Goal: Transaction & Acquisition: Book appointment/travel/reservation

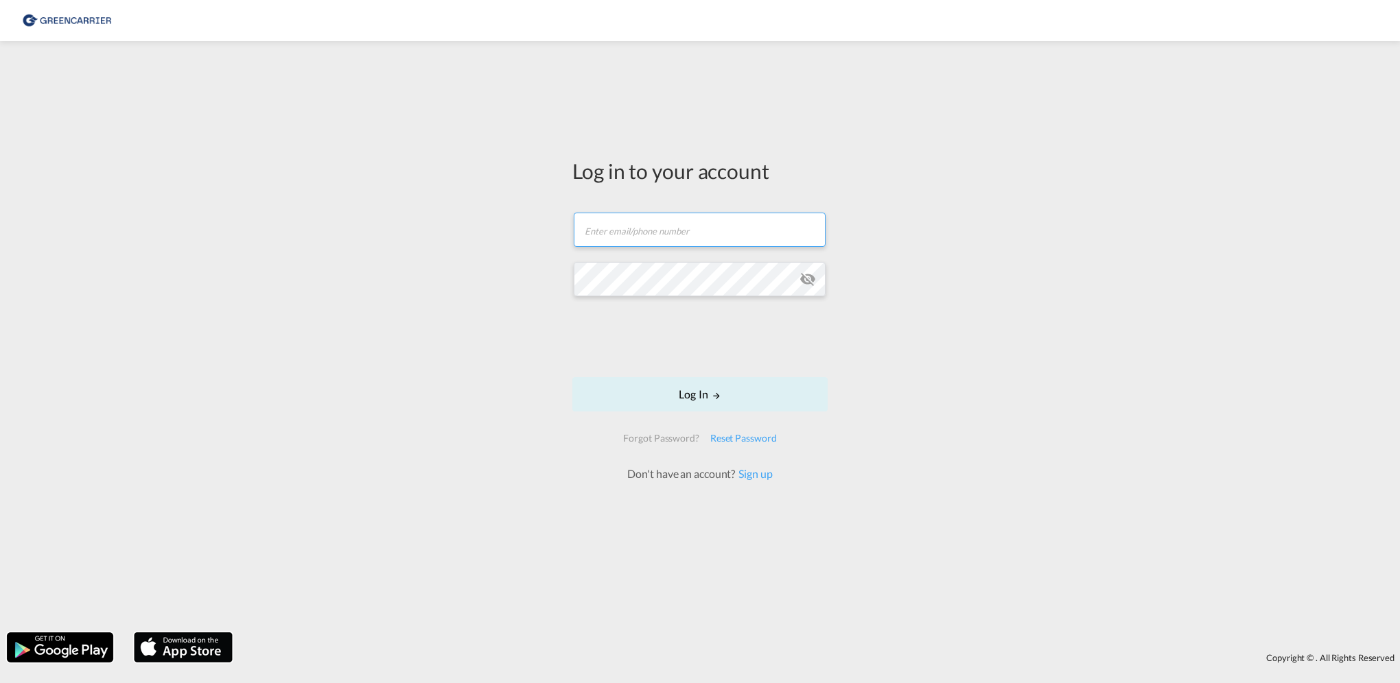
click at [623, 231] on input "text" at bounding box center [700, 230] width 252 height 34
drag, startPoint x: 793, startPoint y: 225, endPoint x: 491, endPoint y: 224, distance: 302.6
click at [491, 224] on div "Log in to your account [EMAIL_ADDRESS][DOMAIN_NAME] Password field is required …" at bounding box center [700, 337] width 1400 height 578
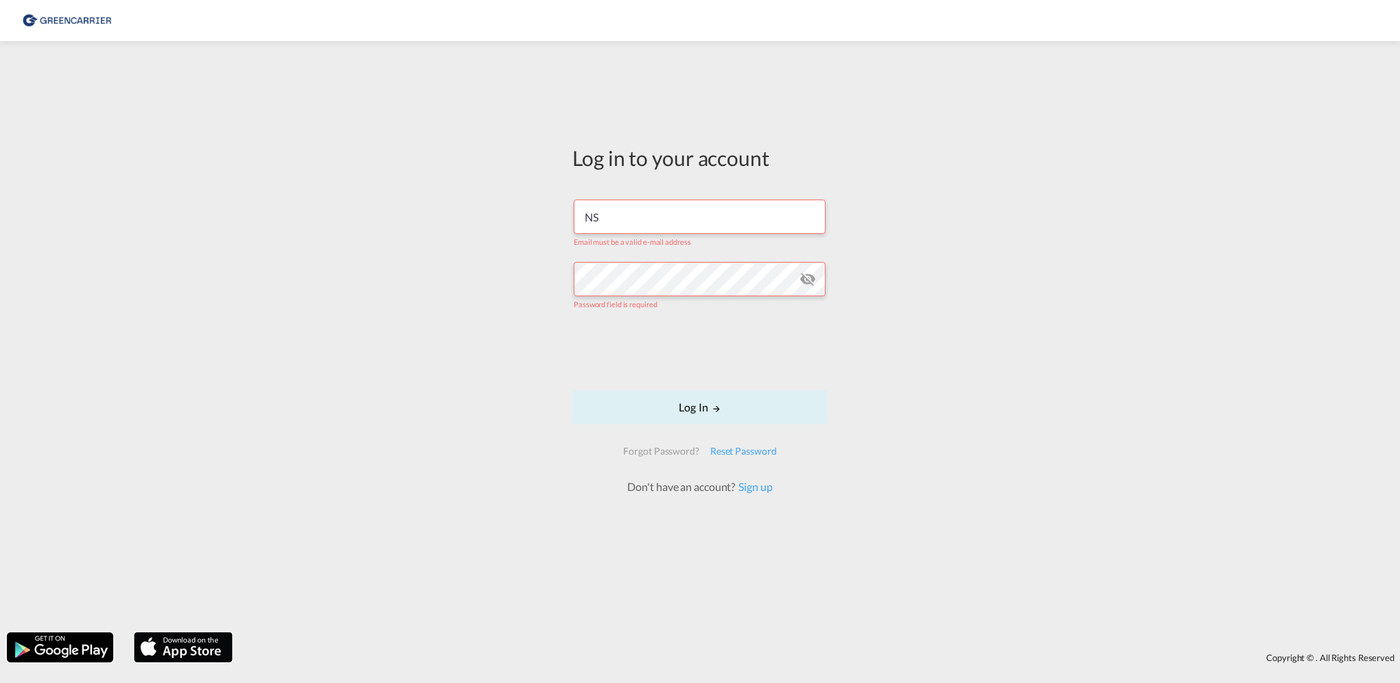
type input "S"
click at [648, 220] on input "text" at bounding box center [700, 217] width 252 height 34
paste input "QUACARMWA"
drag, startPoint x: 702, startPoint y: 222, endPoint x: 576, endPoint y: 211, distance: 126.0
click at [576, 211] on input "QUACARMWA" at bounding box center [700, 217] width 252 height 34
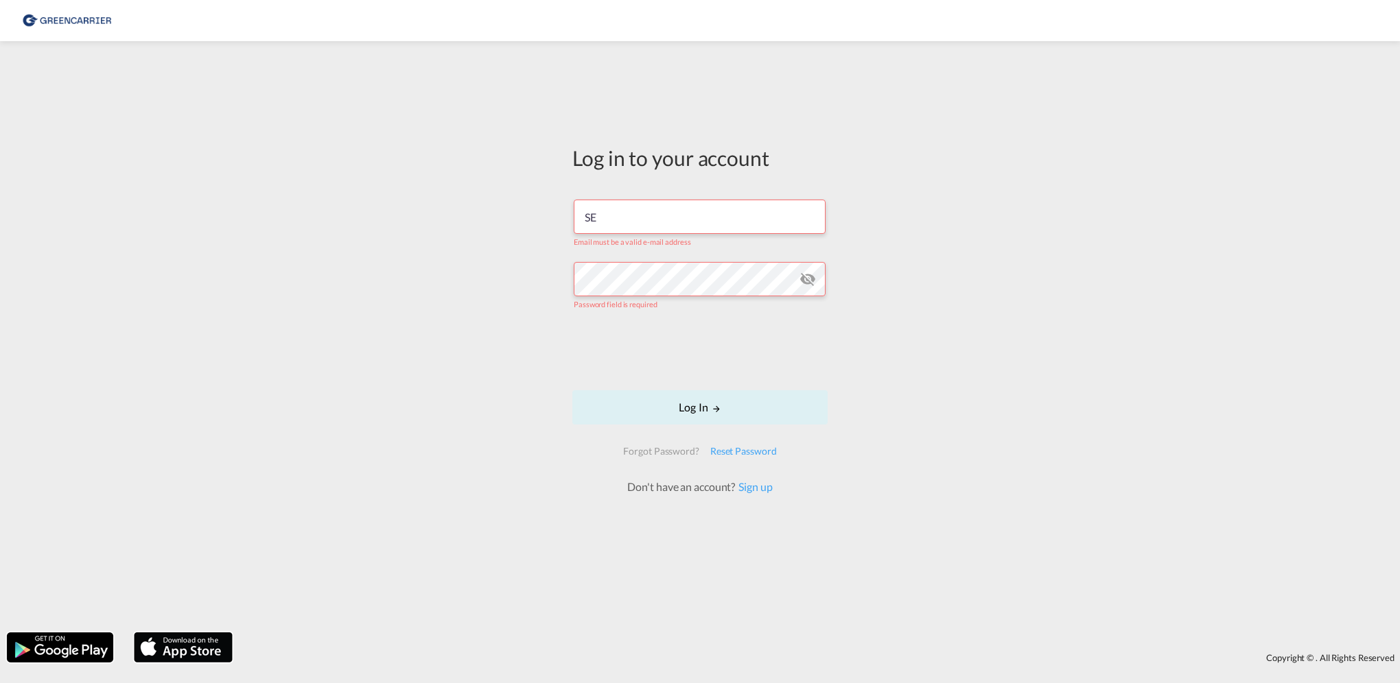
type input "[EMAIL_ADDRESS][DOMAIN_NAME]"
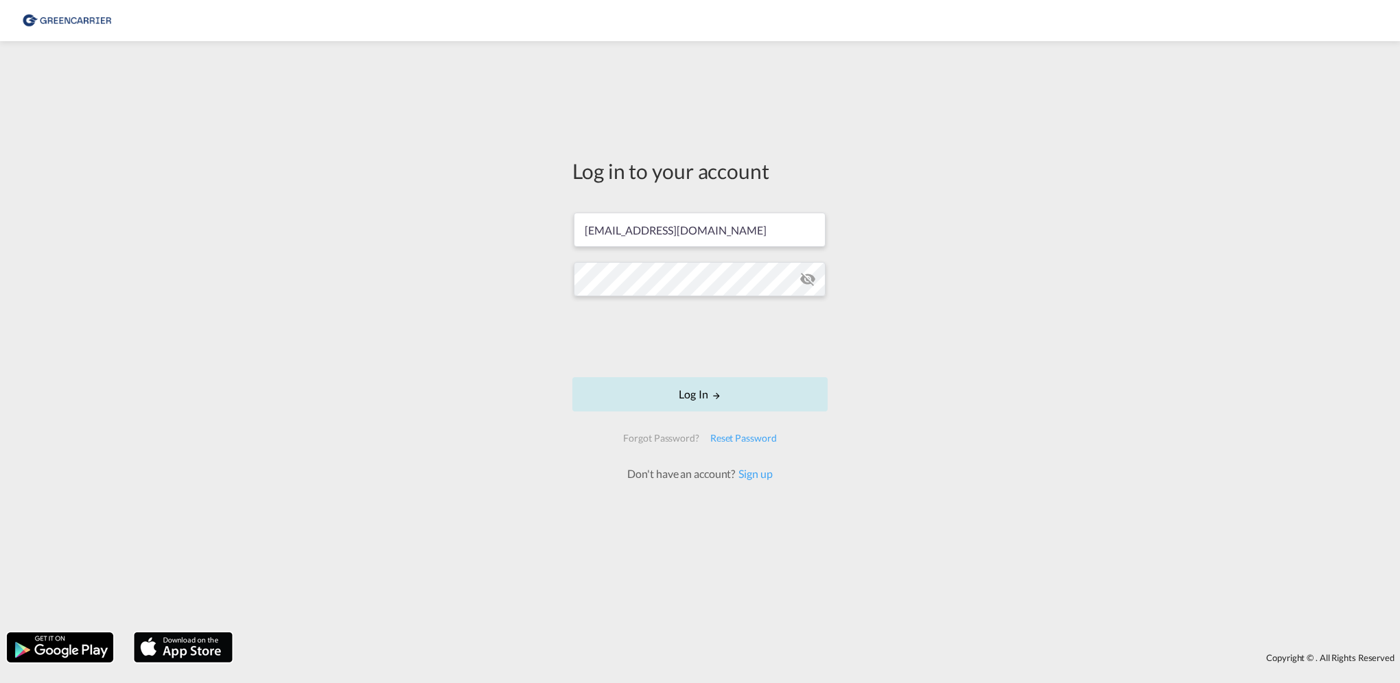
click at [683, 398] on button "Log In" at bounding box center [699, 394] width 255 height 34
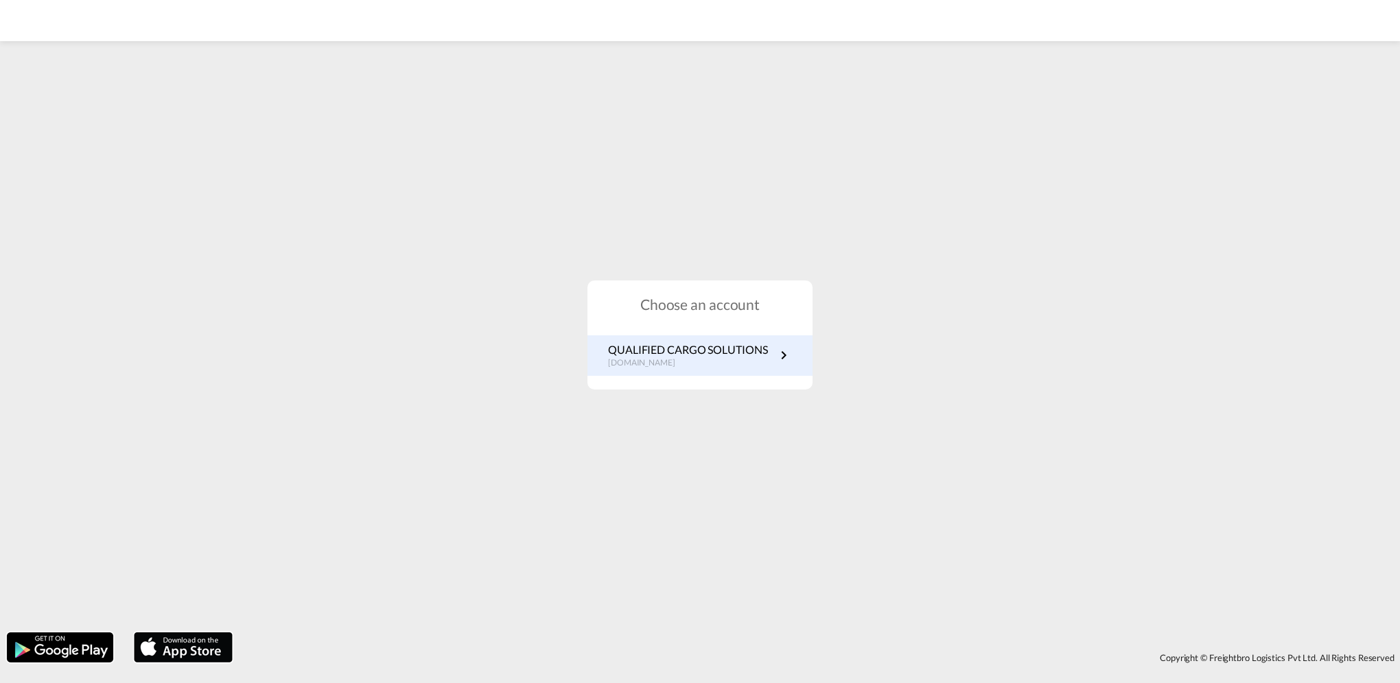
click at [699, 364] on p "[DOMAIN_NAME]" at bounding box center [688, 363] width 160 height 12
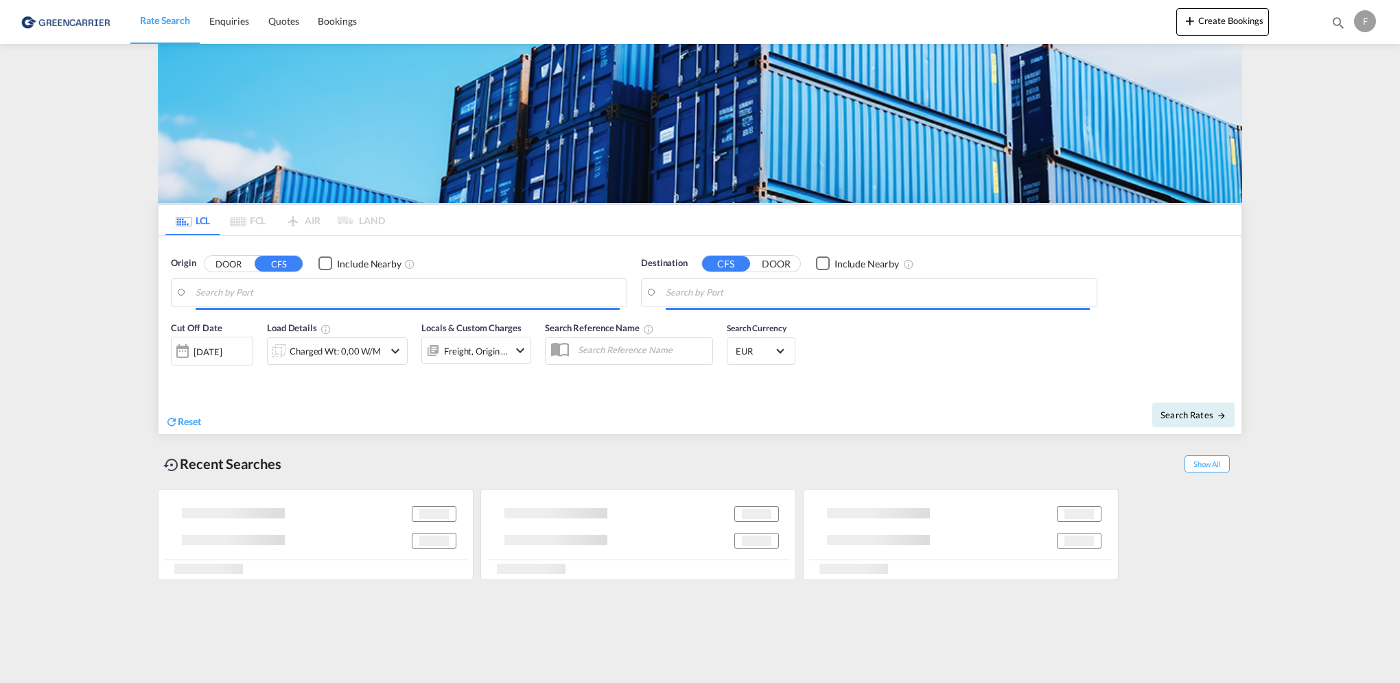
type input "[GEOGRAPHIC_DATA], [GEOGRAPHIC_DATA]"
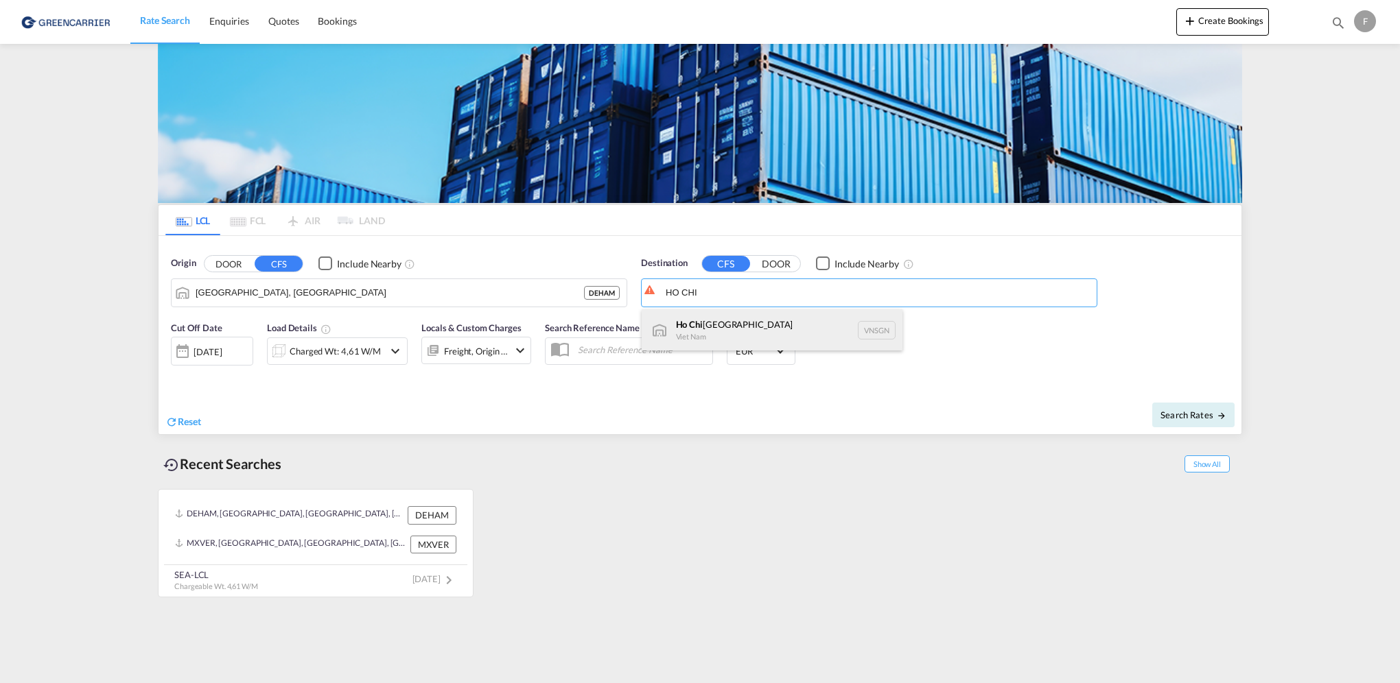
click at [705, 324] on div "Ho Chi Minh City Viet Nam VNSGN" at bounding box center [771, 329] width 261 height 41
type input "Ho Chi Minh City, VNSGN"
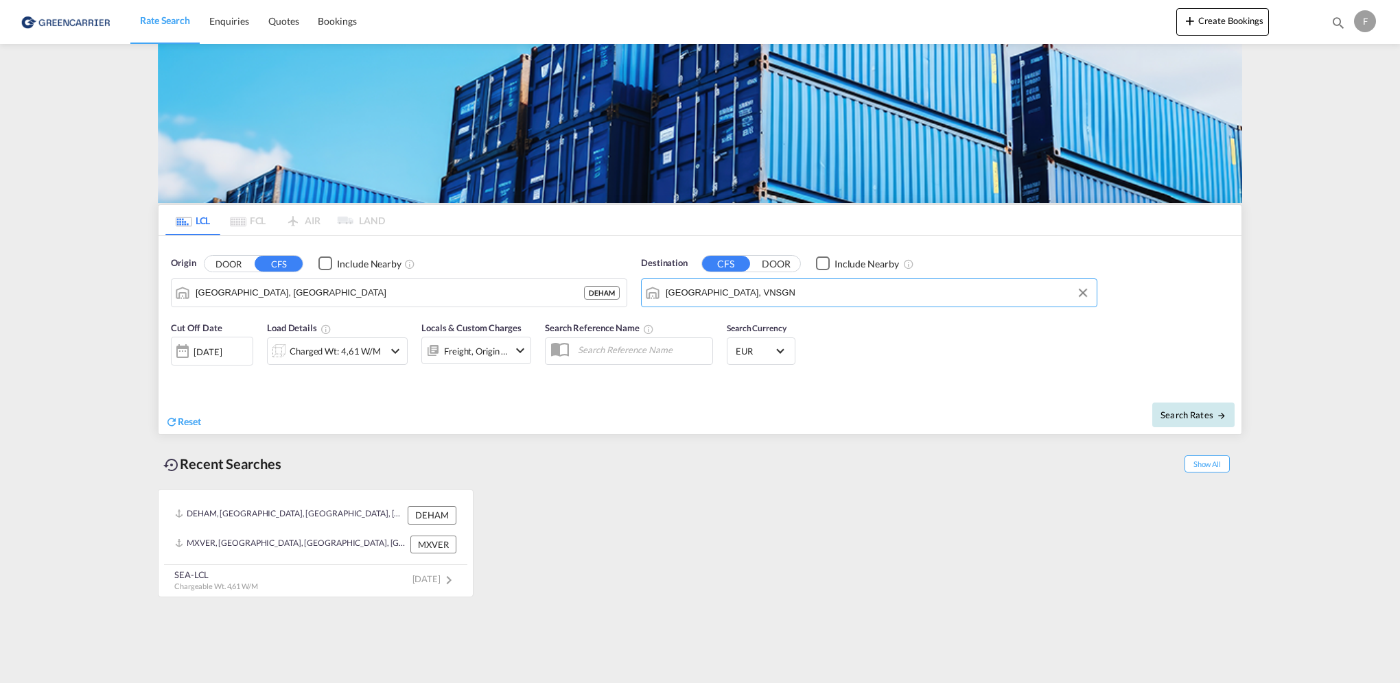
click at [1183, 422] on button "Search Rates" at bounding box center [1193, 415] width 82 height 25
type input "DEHAM to VNSGN / 24 Sep 2025"
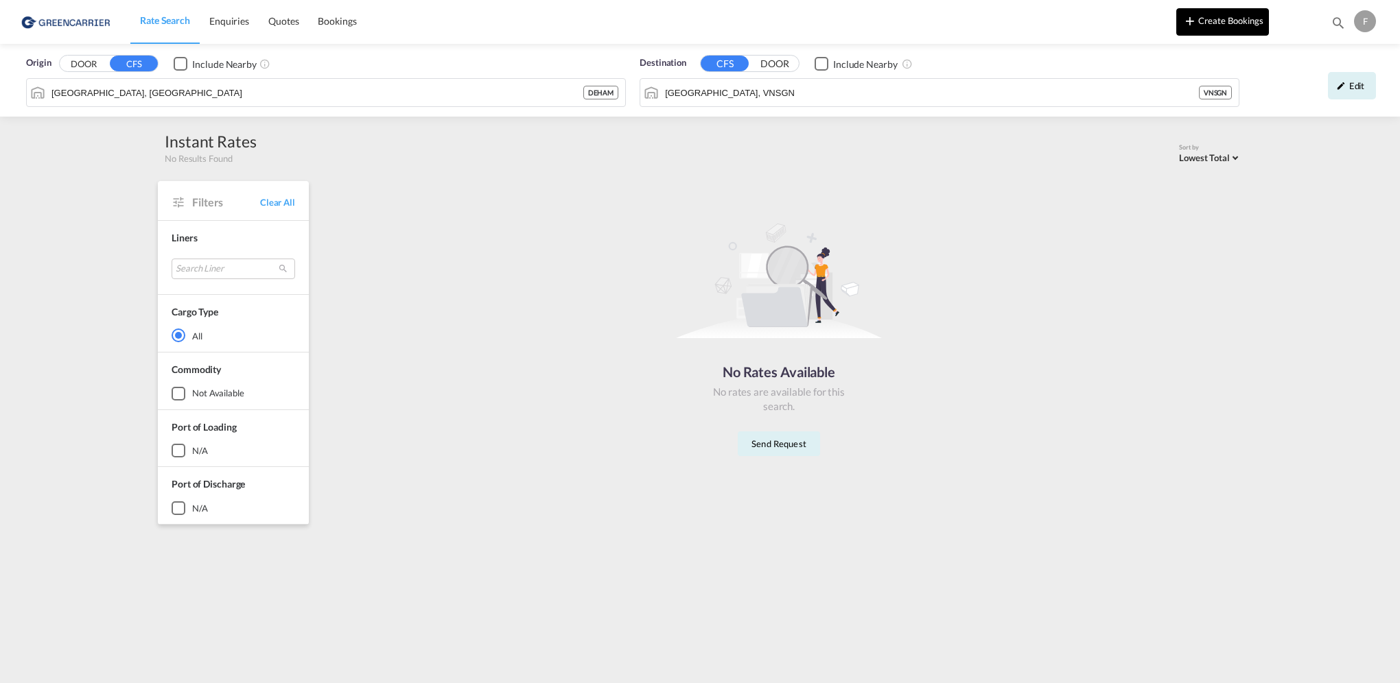
click at [1229, 19] on button "Create Bookings" at bounding box center [1222, 21] width 93 height 27
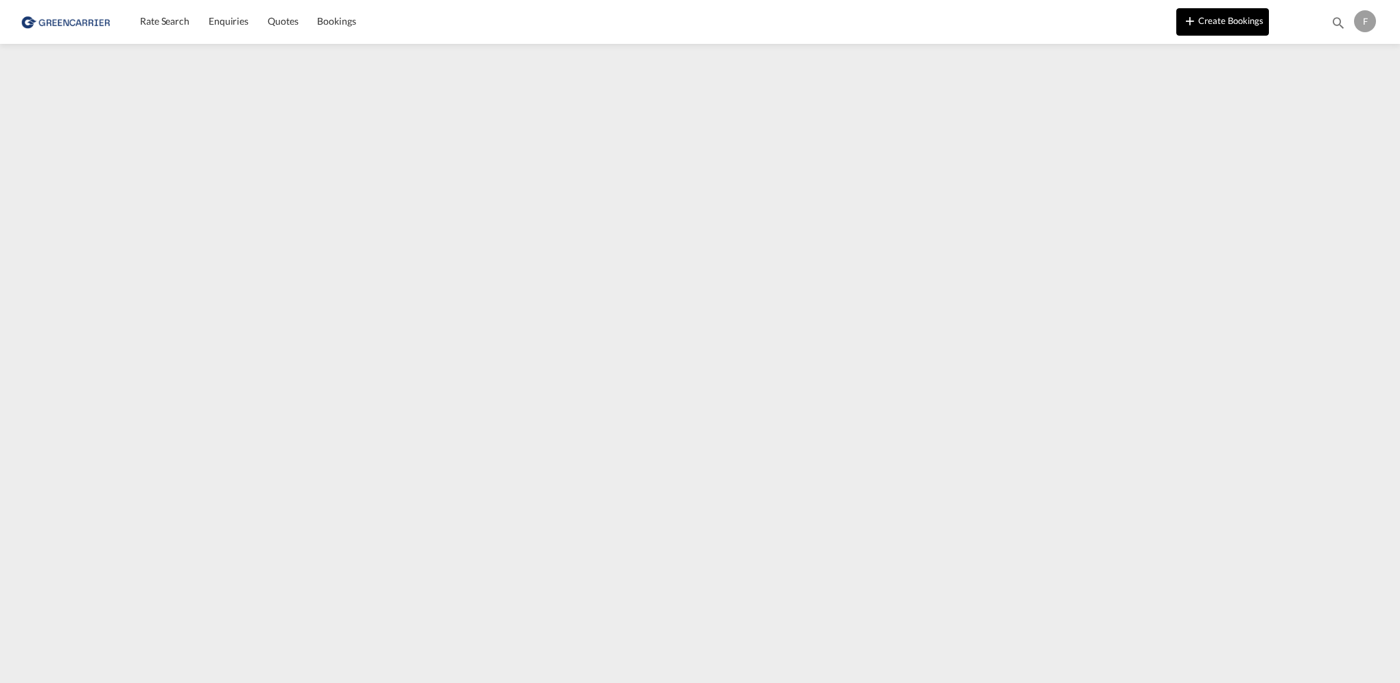
click at [1225, 20] on button "Create Bookings" at bounding box center [1222, 21] width 93 height 27
